Goal: Task Accomplishment & Management: Manage account settings

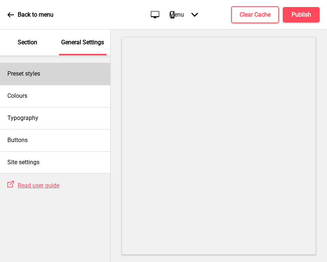
click at [63, 79] on div "Preset styles" at bounding box center [55, 74] width 110 height 22
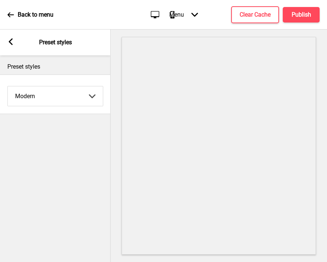
click at [55, 99] on select "Coffee Contrast Dark Earth Marine Minimalist Modern Oddle Pastel Yellow Fruits …" at bounding box center [55, 96] width 95 height 20
select select "minimalist"
click at [8, 86] on select "Coffee Contrast Dark Earth Marine Minimalist Modern Oddle Pastel Yellow Fruits …" at bounding box center [55, 96] width 95 height 20
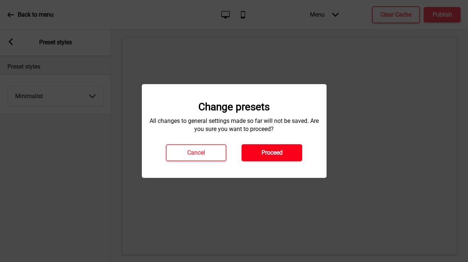
click at [285, 152] on button "Proceed" at bounding box center [271, 152] width 61 height 17
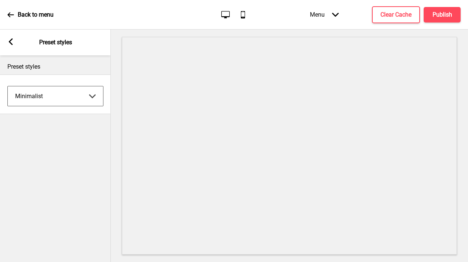
click at [10, 44] on rect at bounding box center [10, 41] width 7 height 7
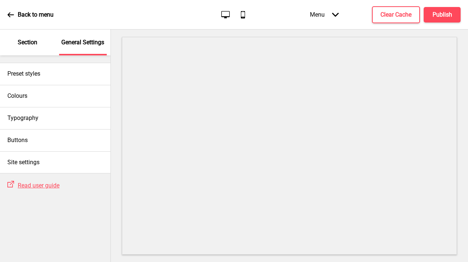
click at [38, 46] on div "Section" at bounding box center [28, 43] width 48 height 26
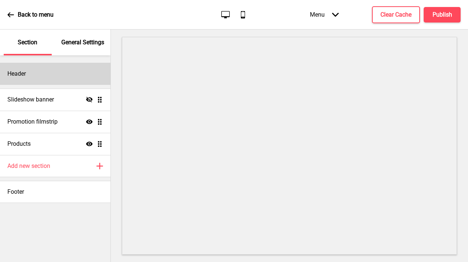
click at [65, 63] on div "Header" at bounding box center [55, 74] width 110 height 22
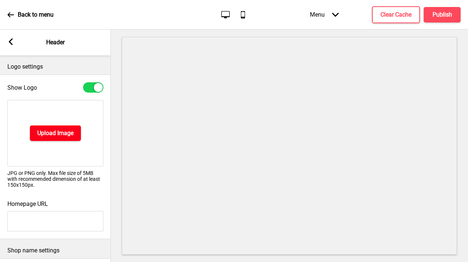
click at [54, 138] on button "Upload Image" at bounding box center [55, 133] width 51 height 16
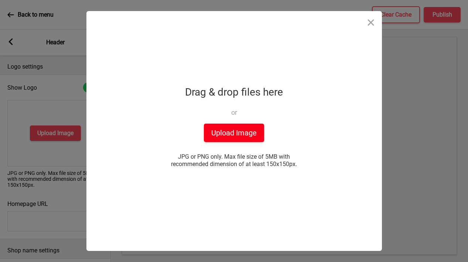
click at [217, 129] on button "Upload Image" at bounding box center [234, 133] width 60 height 18
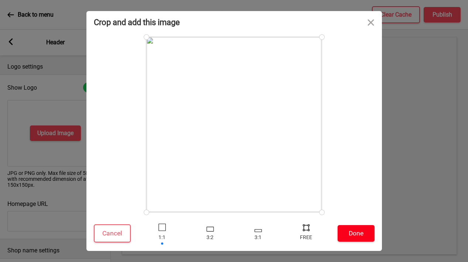
click at [327, 233] on button "Done" at bounding box center [355, 233] width 37 height 17
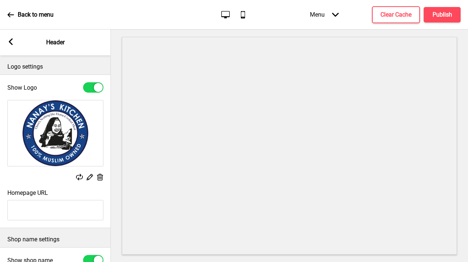
click at [11, 42] on icon at bounding box center [11, 41] width 4 height 7
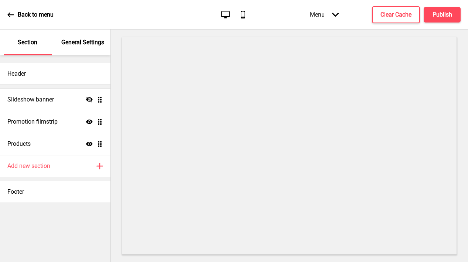
click at [71, 45] on p "General Settings" at bounding box center [82, 42] width 43 height 8
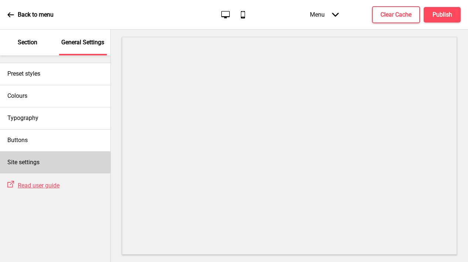
click at [51, 159] on div "Site settings" at bounding box center [55, 162] width 110 height 22
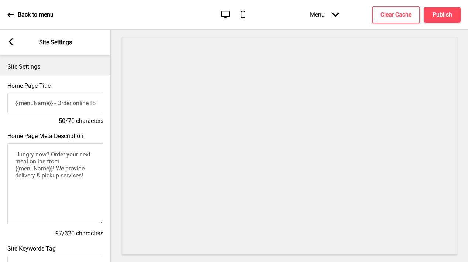
scroll to position [329, 0]
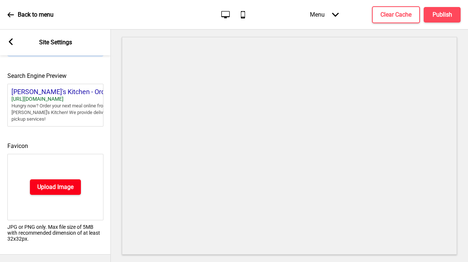
click at [41, 190] on h4 "Upload Image" at bounding box center [55, 187] width 36 height 8
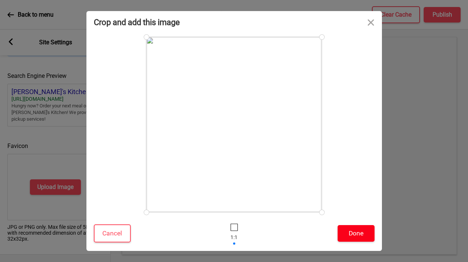
click at [327, 234] on button "Done" at bounding box center [355, 233] width 37 height 17
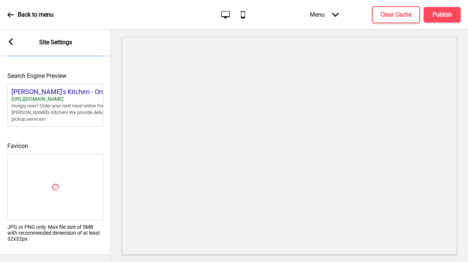
scroll to position [317, 0]
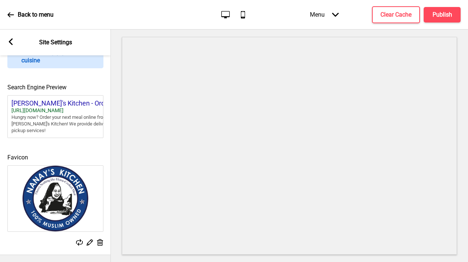
click at [10, 40] on icon at bounding box center [11, 41] width 4 height 7
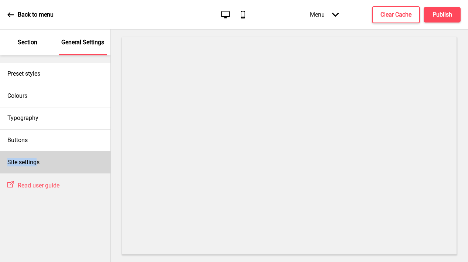
drag, startPoint x: 35, startPoint y: 145, endPoint x: 37, endPoint y: 159, distance: 14.5
click at [37, 159] on div "Preset styles Colours Typography Buttons Site settings" at bounding box center [55, 114] width 110 height 118
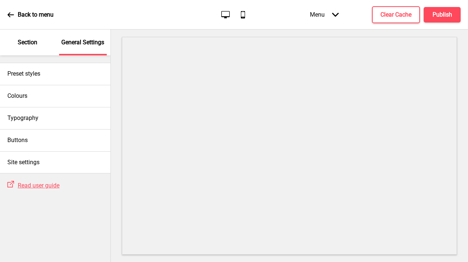
click at [28, 50] on div "Section" at bounding box center [28, 43] width 48 height 26
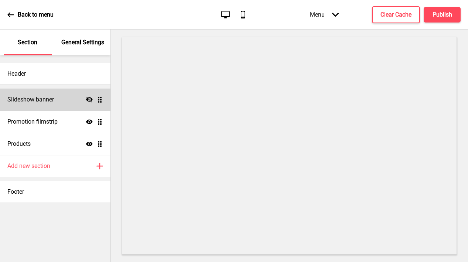
click at [88, 100] on icon at bounding box center [89, 100] width 7 height 6
click at [63, 106] on div "Slideshow banner Show Drag" at bounding box center [55, 100] width 110 height 22
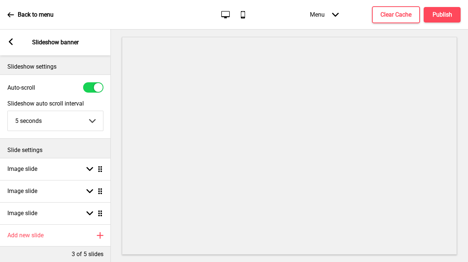
click at [93, 83] on div at bounding box center [93, 87] width 20 height 10
checkbox input "false"
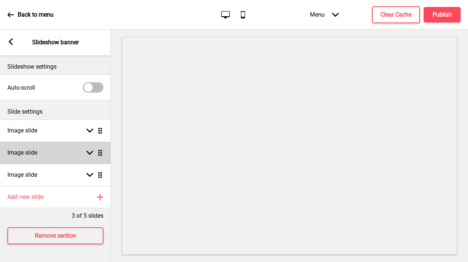
click at [58, 159] on div "Image slide Arrow down Drag" at bounding box center [55, 153] width 111 height 22
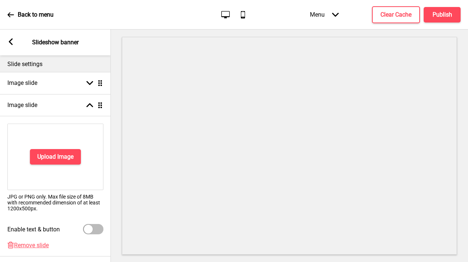
scroll to position [137, 0]
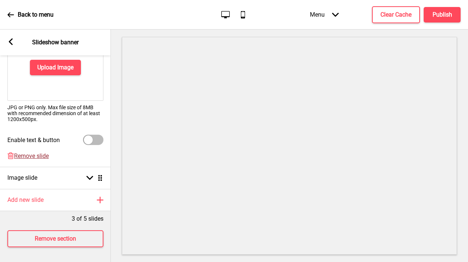
click at [30, 158] on span "Remove slide" at bounding box center [31, 155] width 35 height 7
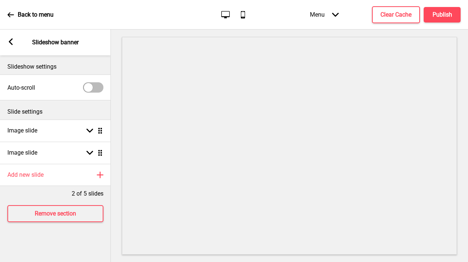
scroll to position [0, 0]
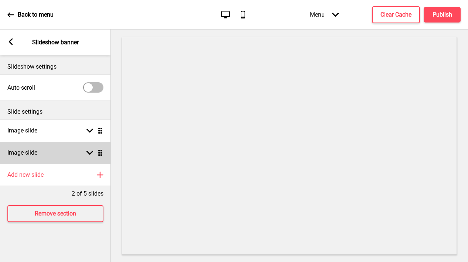
click at [29, 153] on h4 "Image slide" at bounding box center [22, 153] width 30 height 8
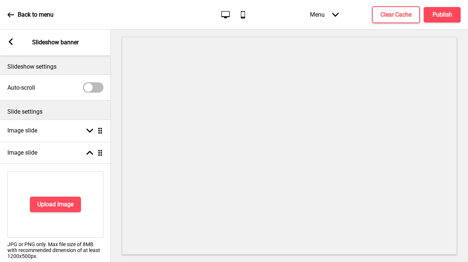
scroll to position [115, 0]
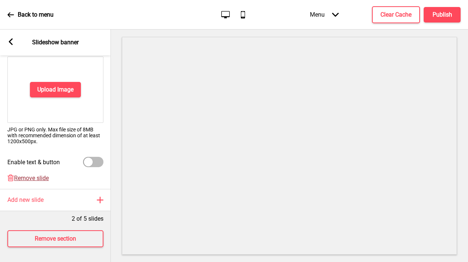
click at [30, 176] on span "Remove slide" at bounding box center [31, 178] width 35 height 7
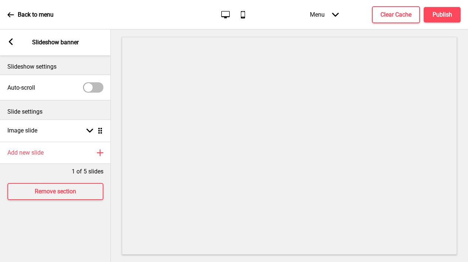
scroll to position [0, 0]
click at [11, 41] on g at bounding box center [10, 41] width 7 height 7
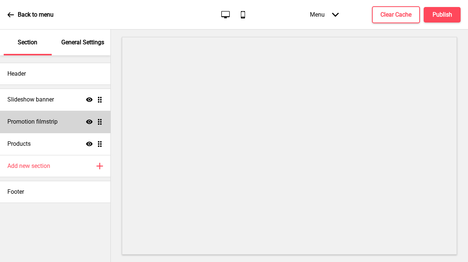
click at [60, 124] on div "Promotion filmstrip Show Drag" at bounding box center [55, 122] width 110 height 22
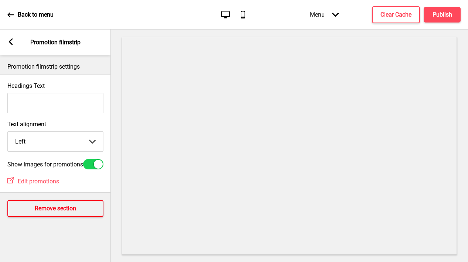
click at [54, 204] on button "Remove section" at bounding box center [55, 208] width 96 height 17
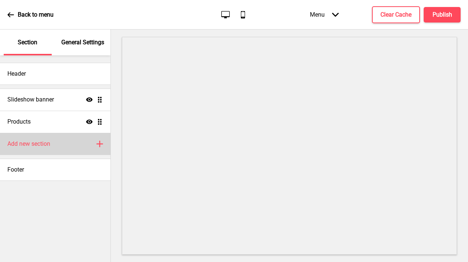
click at [50, 143] on h4 "Add new section" at bounding box center [28, 144] width 43 height 8
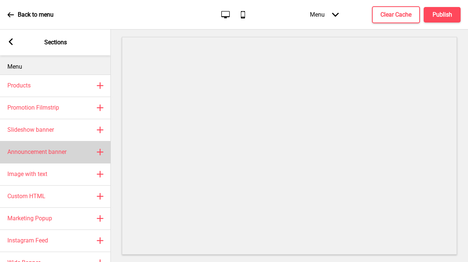
click at [47, 147] on div "Announcement banner Plus" at bounding box center [55, 152] width 111 height 22
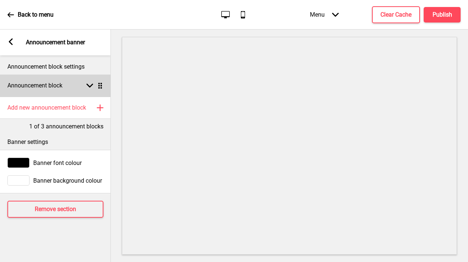
click at [42, 91] on div "Announcement block Arrow down Drag" at bounding box center [55, 86] width 111 height 22
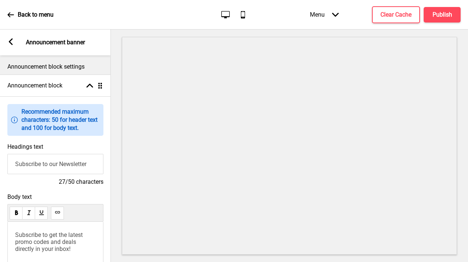
click at [44, 165] on input "Subscribe to our Newsletter" at bounding box center [55, 164] width 96 height 20
type input "Welcome to [PERSON_NAME]'s Kitchen"
click at [42, 233] on span "Subscribe to get the latest promo codes and deals directly in your inbox!" at bounding box center [49, 241] width 69 height 21
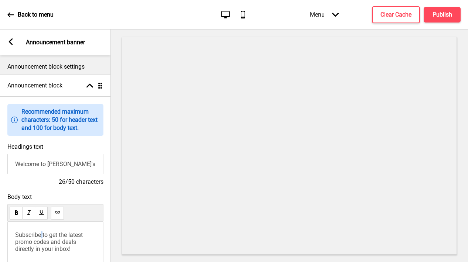
click at [42, 233] on span "Subscribe to get the latest promo codes and deals directly in your inbox!" at bounding box center [49, 241] width 69 height 21
click at [10, 48] on div "Arrow left Announcement banner" at bounding box center [55, 43] width 111 height 26
click at [10, 44] on rect at bounding box center [10, 41] width 7 height 7
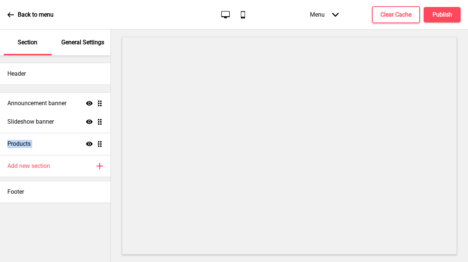
drag, startPoint x: 99, startPoint y: 145, endPoint x: 102, endPoint y: 104, distance: 41.1
click at [102, 104] on ul "Slideshow banner Show Drag Products Show Drag Announcement banner Show Drag" at bounding box center [55, 122] width 110 height 66
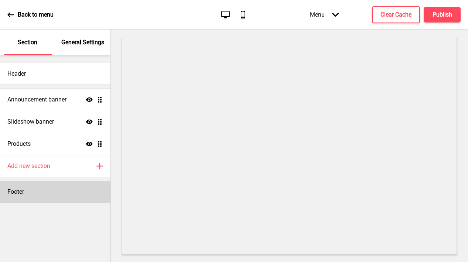
click at [31, 198] on div "Footer" at bounding box center [55, 192] width 110 height 22
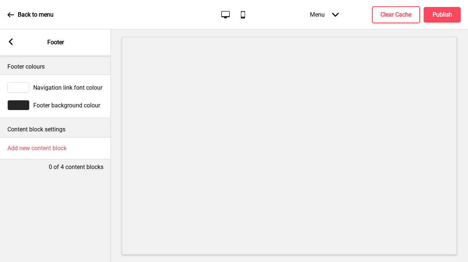
click at [18, 107] on div at bounding box center [18, 105] width 22 height 10
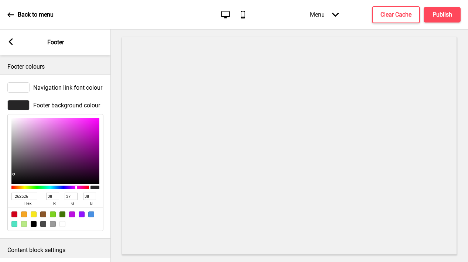
click at [27, 198] on input "262526" at bounding box center [24, 196] width 26 height 7
paste input "174285"
type input "174285"
type input "23"
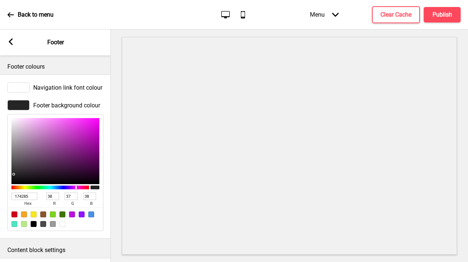
type input "66"
type input "133"
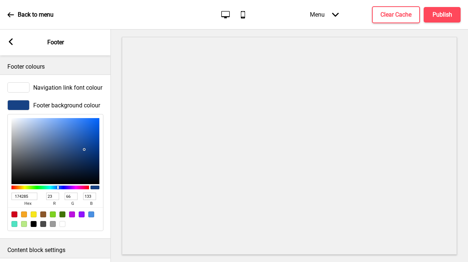
type input "174285"
click at [9, 43] on rect at bounding box center [10, 41] width 7 height 7
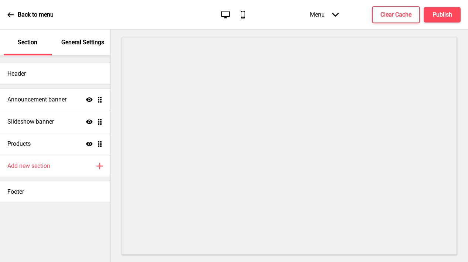
click at [82, 39] on p "General Settings" at bounding box center [82, 42] width 43 height 8
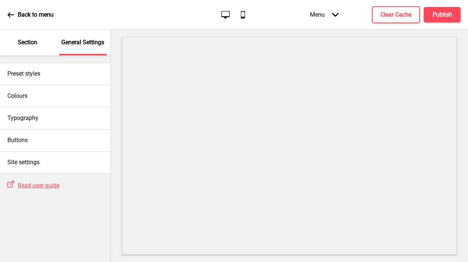
click at [36, 41] on p "Section" at bounding box center [28, 42] width 20 height 8
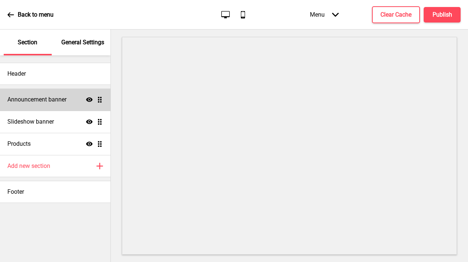
click at [41, 103] on h4 "Announcement banner" at bounding box center [36, 100] width 59 height 8
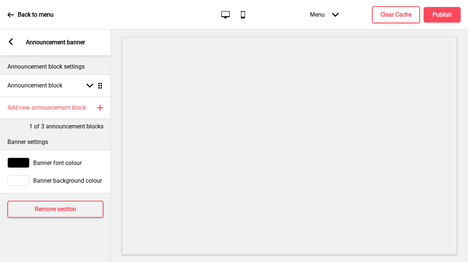
click at [25, 178] on div at bounding box center [18, 180] width 22 height 10
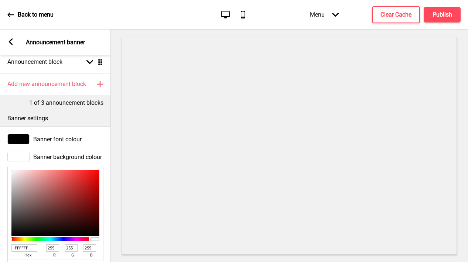
scroll to position [55, 0]
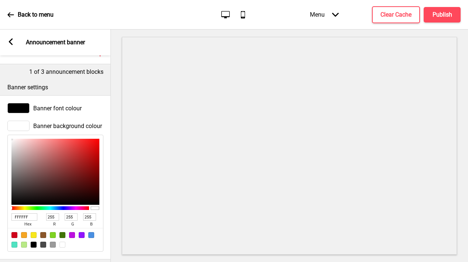
click at [29, 216] on input "FFFFFF" at bounding box center [24, 216] width 26 height 7
paste input "174285"
type input "174285"
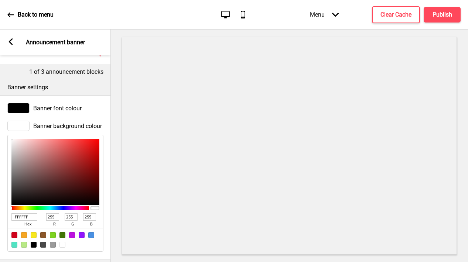
type input "23"
type input "66"
type input "133"
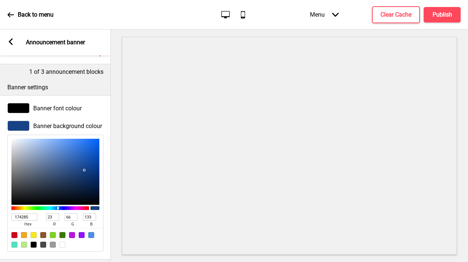
type input "174285"
click at [23, 109] on div at bounding box center [18, 108] width 22 height 10
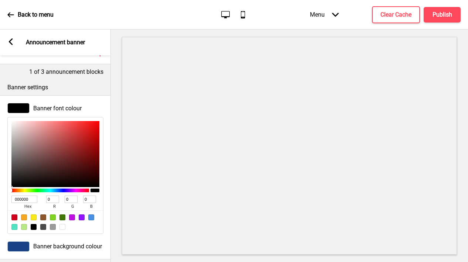
click at [60, 226] on div at bounding box center [62, 227] width 6 height 6
type input "FFFFFF"
type input "255"
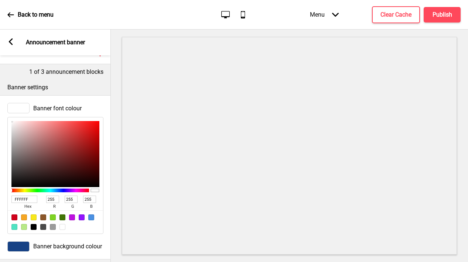
click at [10, 38] on rect at bounding box center [10, 41] width 7 height 7
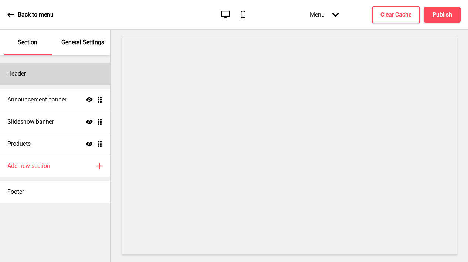
click at [23, 73] on h4 "Header" at bounding box center [16, 74] width 18 height 8
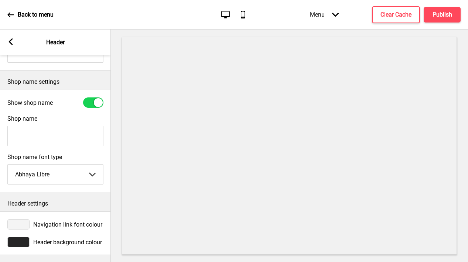
scroll to position [158, 0]
click at [21, 244] on div at bounding box center [18, 242] width 22 height 10
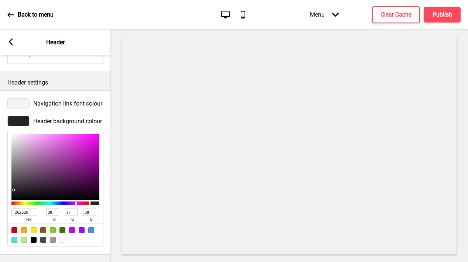
click at [63, 238] on div at bounding box center [62, 240] width 6 height 6
type input "FFFFFF"
type input "255"
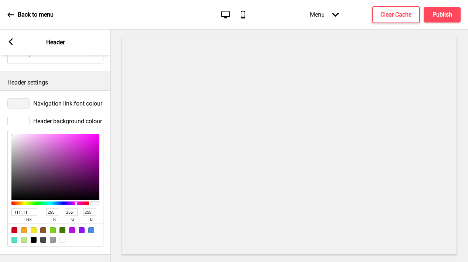
click at [10, 45] on rect at bounding box center [10, 41] width 7 height 7
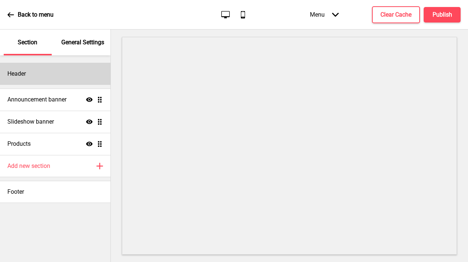
click at [31, 78] on div "Header" at bounding box center [55, 74] width 110 height 22
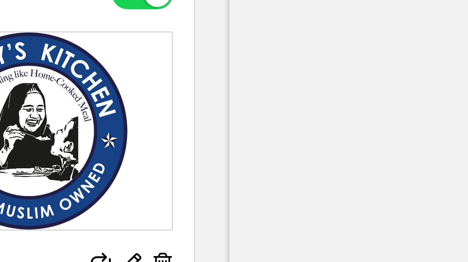
type input "#221e4d"
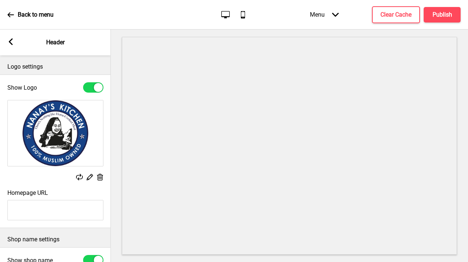
click at [78, 217] on input "Homepage URL" at bounding box center [55, 210] width 96 height 20
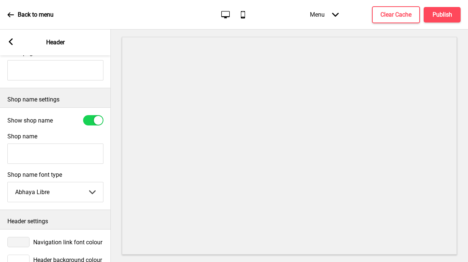
scroll to position [150, 0]
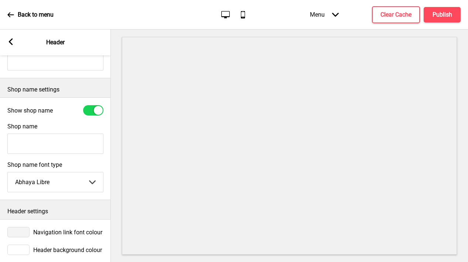
click at [23, 232] on div at bounding box center [18, 232] width 22 height 10
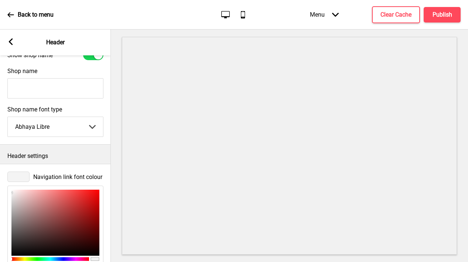
scroll to position [279, 0]
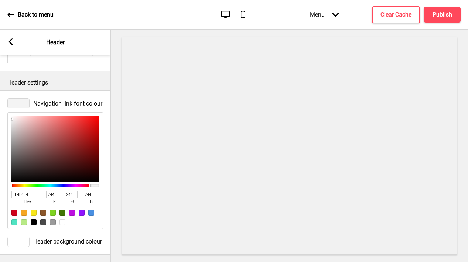
click at [24, 193] on input "F4F4F4" at bounding box center [24, 194] width 26 height 7
paste input "221e4d"
type input "221e4d"
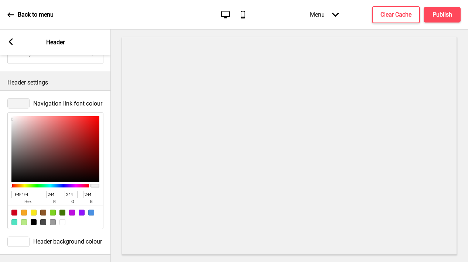
type input "34"
type input "30"
type input "77"
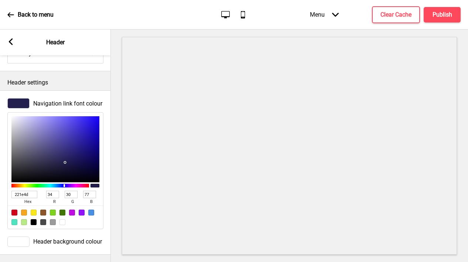
type input "221E4D"
click at [8, 40] on rect at bounding box center [10, 41] width 7 height 7
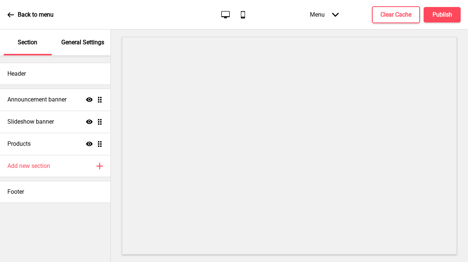
click at [75, 44] on p "General Settings" at bounding box center [82, 42] width 43 height 8
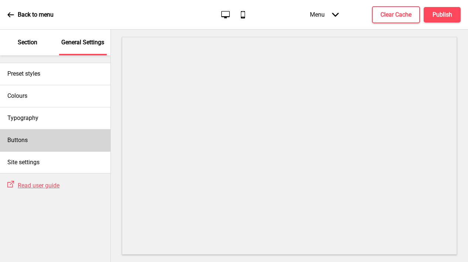
click at [35, 145] on div "Buttons" at bounding box center [55, 140] width 110 height 22
select select "square"
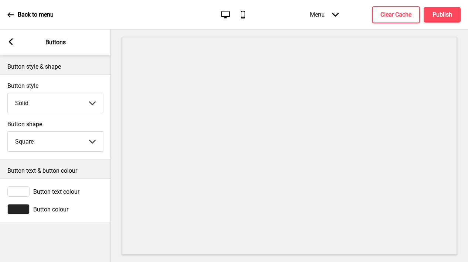
click at [21, 211] on div at bounding box center [18, 209] width 22 height 10
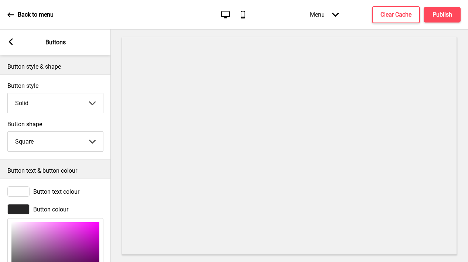
scroll to position [88, 0]
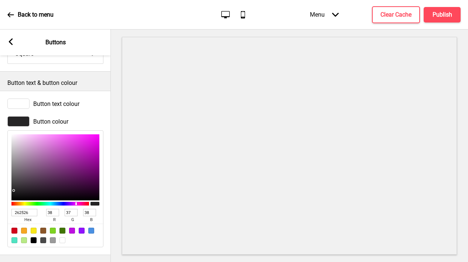
click at [22, 214] on input "262526" at bounding box center [24, 212] width 26 height 7
paste input "21e4d"
type input "221e4d"
type input "34"
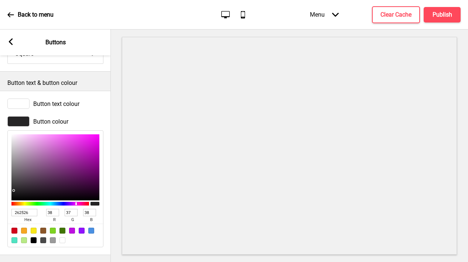
type input "30"
type input "77"
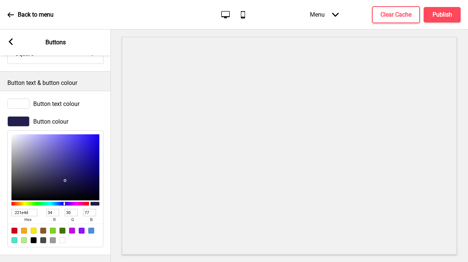
type input "221E4D"
click at [13, 42] on rect at bounding box center [10, 41] width 7 height 7
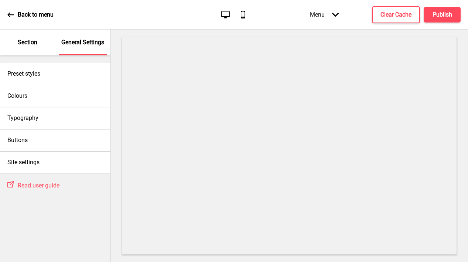
click at [36, 44] on p "Section" at bounding box center [28, 42] width 20 height 8
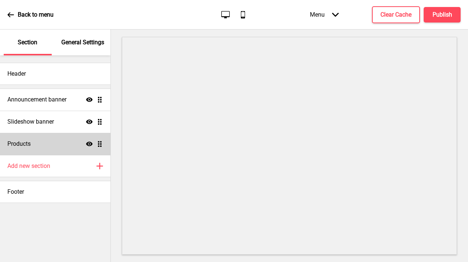
click at [37, 141] on div "Products Show Drag" at bounding box center [55, 144] width 110 height 22
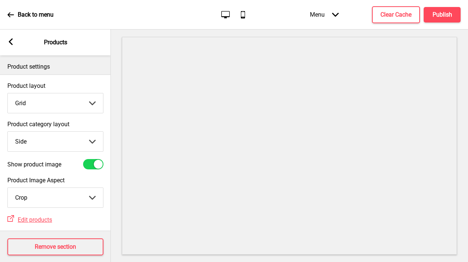
click at [34, 142] on select "Top Side" at bounding box center [55, 142] width 95 height 20
select select "top"
click at [8, 132] on select "Top Side" at bounding box center [55, 142] width 95 height 20
click at [31, 103] on select "Grid List" at bounding box center [55, 103] width 95 height 20
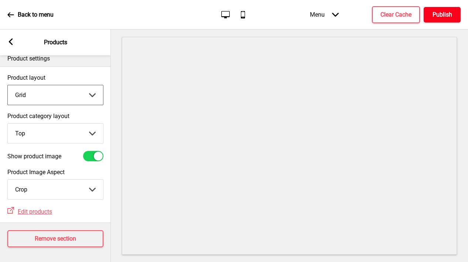
click at [327, 15] on h4 "Publish" at bounding box center [442, 15] width 20 height 8
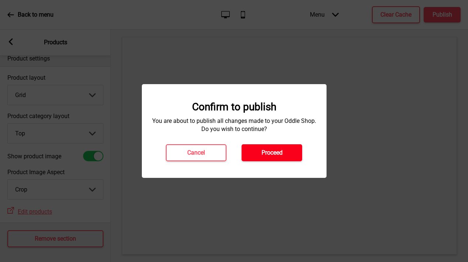
click at [277, 149] on h4 "Proceed" at bounding box center [271, 153] width 21 height 8
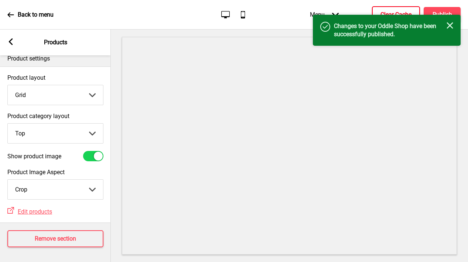
click at [327, 9] on button "Clear Cache" at bounding box center [396, 14] width 48 height 17
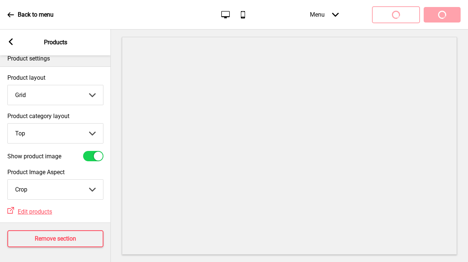
click at [8, 42] on rect at bounding box center [10, 41] width 7 height 7
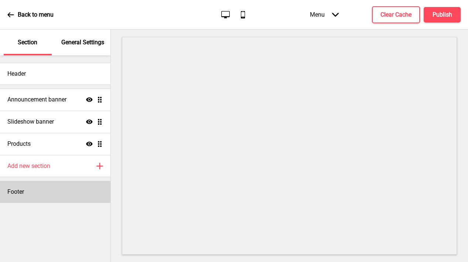
click at [42, 193] on div "Footer" at bounding box center [55, 192] width 110 height 22
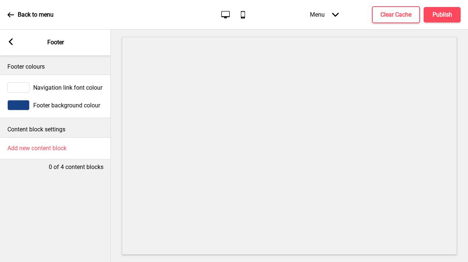
click at [21, 104] on div at bounding box center [18, 105] width 22 height 10
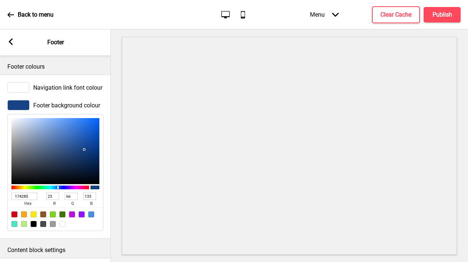
click at [27, 195] on input "174285" at bounding box center [24, 196] width 26 height 7
click at [10, 39] on rect at bounding box center [10, 41] width 7 height 7
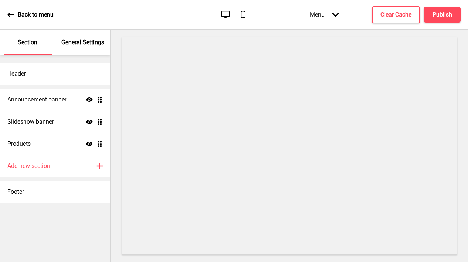
click at [78, 42] on p "General Settings" at bounding box center [82, 42] width 43 height 8
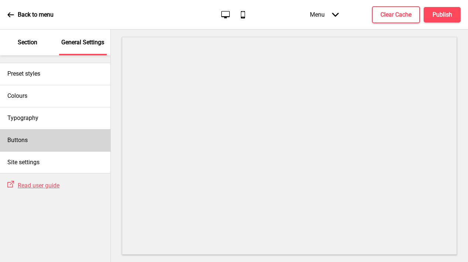
click at [49, 144] on div "Buttons" at bounding box center [55, 140] width 110 height 22
select select "square"
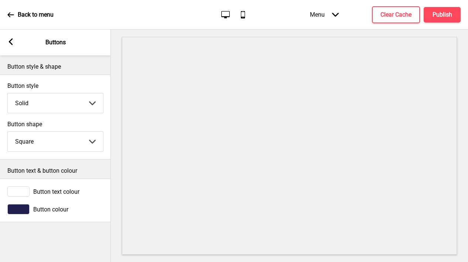
click at [12, 39] on icon at bounding box center [11, 41] width 4 height 7
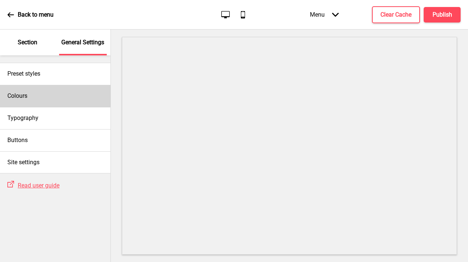
click at [19, 94] on h4 "Colours" at bounding box center [17, 96] width 20 height 8
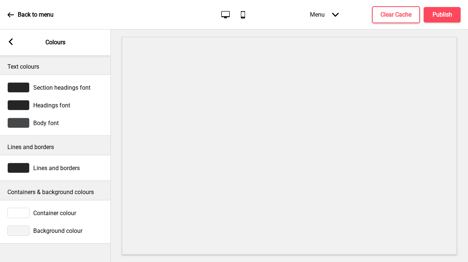
click at [22, 230] on div at bounding box center [18, 231] width 22 height 10
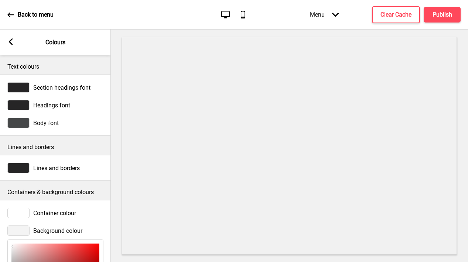
scroll to position [109, 0]
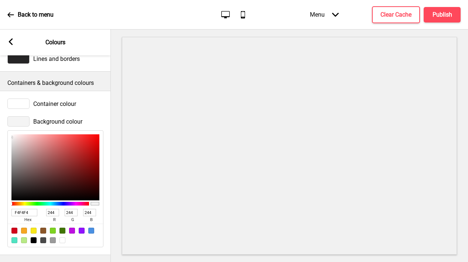
click at [25, 213] on input "F4F4F4" at bounding box center [24, 212] width 26 height 7
paste input "174285"
type input "174285"
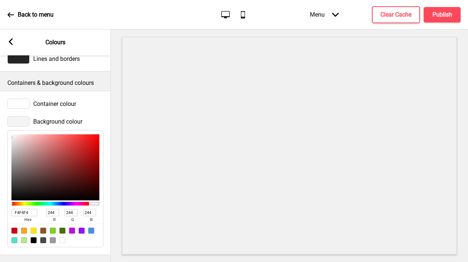
type input "23"
type input "66"
type input "133"
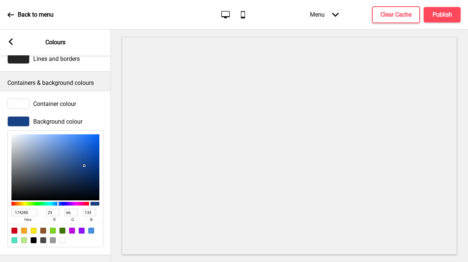
scroll to position [0, 0]
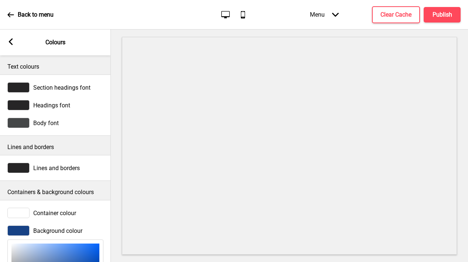
type input "E6EFFC"
type input "230"
type input "239"
type input "252"
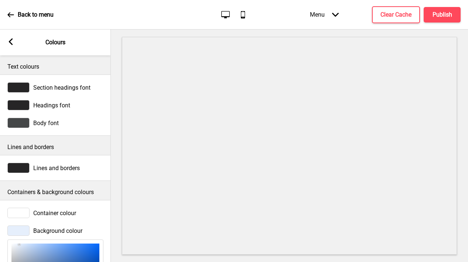
click at [23, 210] on div at bounding box center [18, 213] width 22 height 10
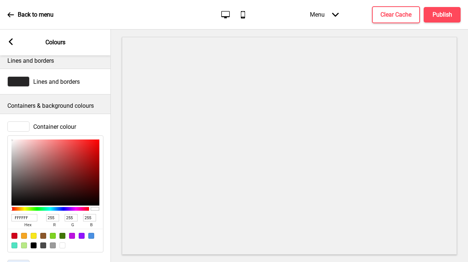
scroll to position [109, 0]
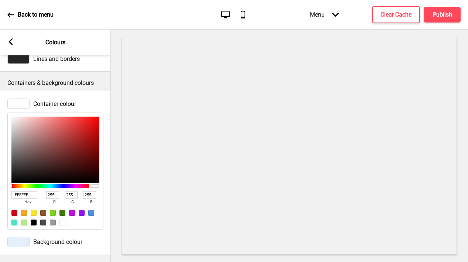
click at [25, 196] on input "FFFFFF" at bounding box center [24, 194] width 26 height 7
paste input "174285"
type input "174285"
type input "23"
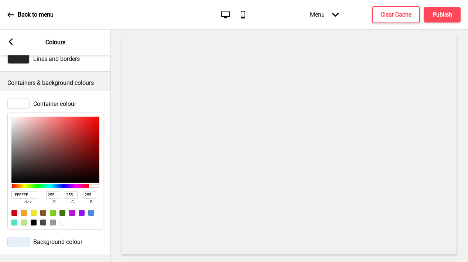
type input "66"
type input "133"
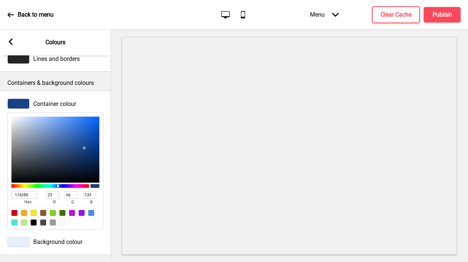
type input "EEF3FB"
type input "238"
type input "243"
type input "251"
click at [16, 117] on div at bounding box center [55, 150] width 88 height 66
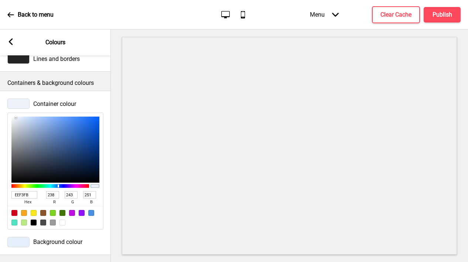
click at [20, 195] on input "EEF3FB" at bounding box center [24, 194] width 26 height 7
paste input "174285"
type input "174285"
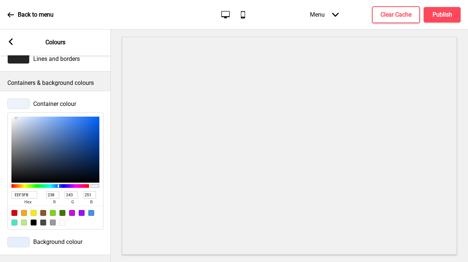
type input "23"
type input "66"
type input "133"
type input "F4F6FA"
type input "244"
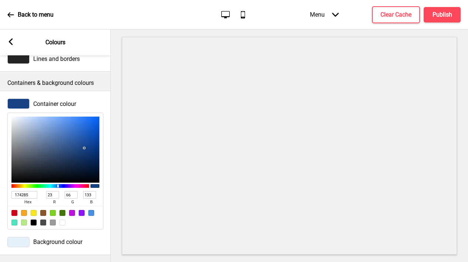
type input "246"
type input "250"
click at [14, 118] on div at bounding box center [55, 150] width 88 height 66
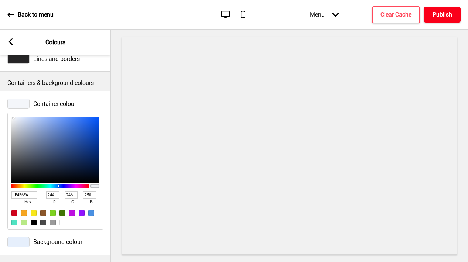
click at [327, 17] on h4 "Publish" at bounding box center [442, 15] width 20 height 8
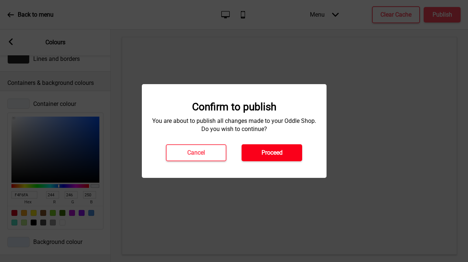
click at [289, 144] on button "Proceed" at bounding box center [271, 152] width 61 height 17
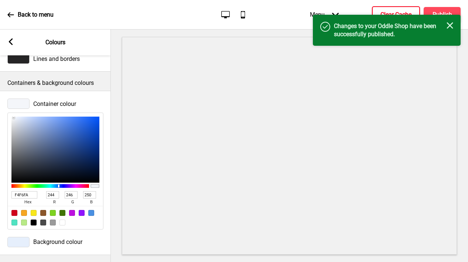
click at [327, 7] on button "Clear Cache" at bounding box center [396, 14] width 48 height 17
